Goal: Task Accomplishment & Management: Manage account settings

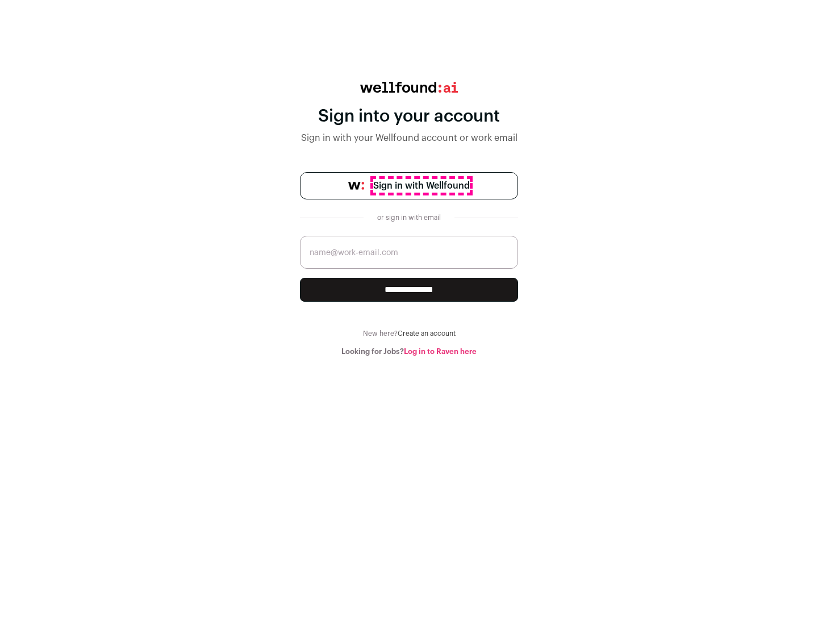
click at [421, 186] on span "Sign in with Wellfound" at bounding box center [421, 186] width 97 height 14
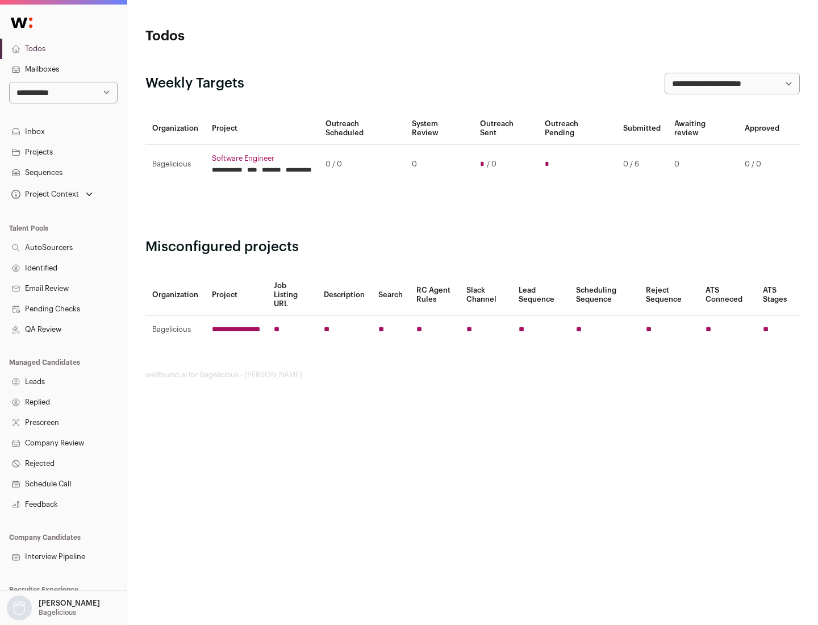
click at [63, 152] on link "Projects" at bounding box center [63, 152] width 127 height 20
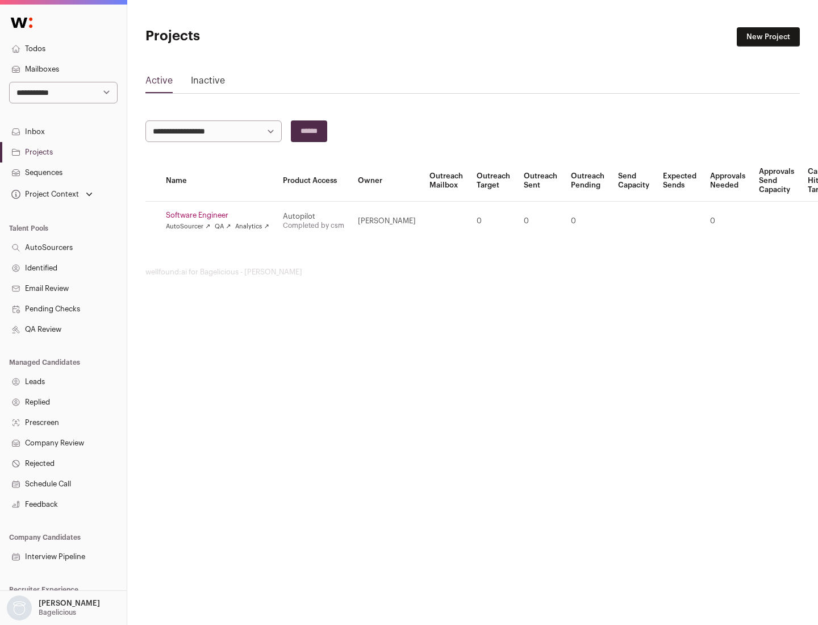
click at [221, 215] on link "Software Engineer" at bounding box center [217, 215] width 103 height 9
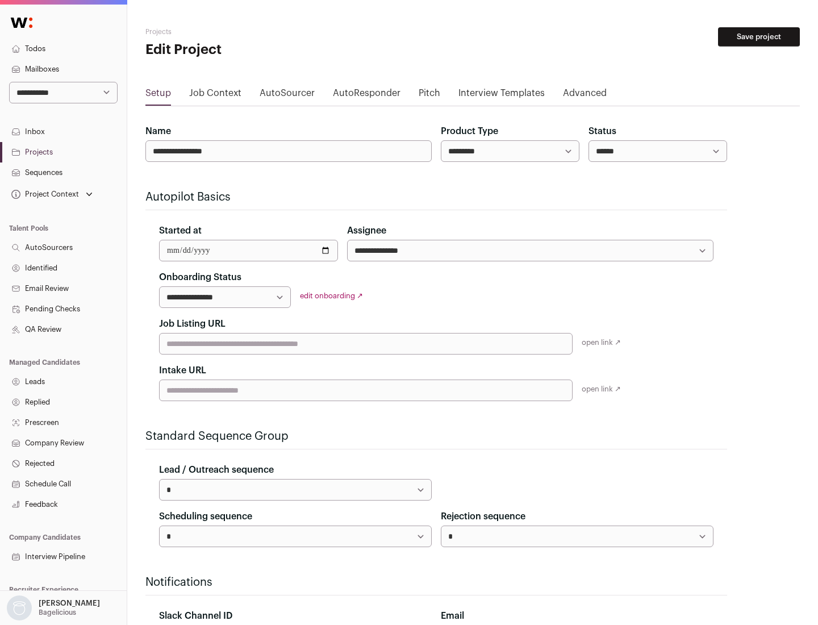
click at [758, 37] on button "Save project" at bounding box center [759, 36] width 82 height 19
